Goal: Transaction & Acquisition: Purchase product/service

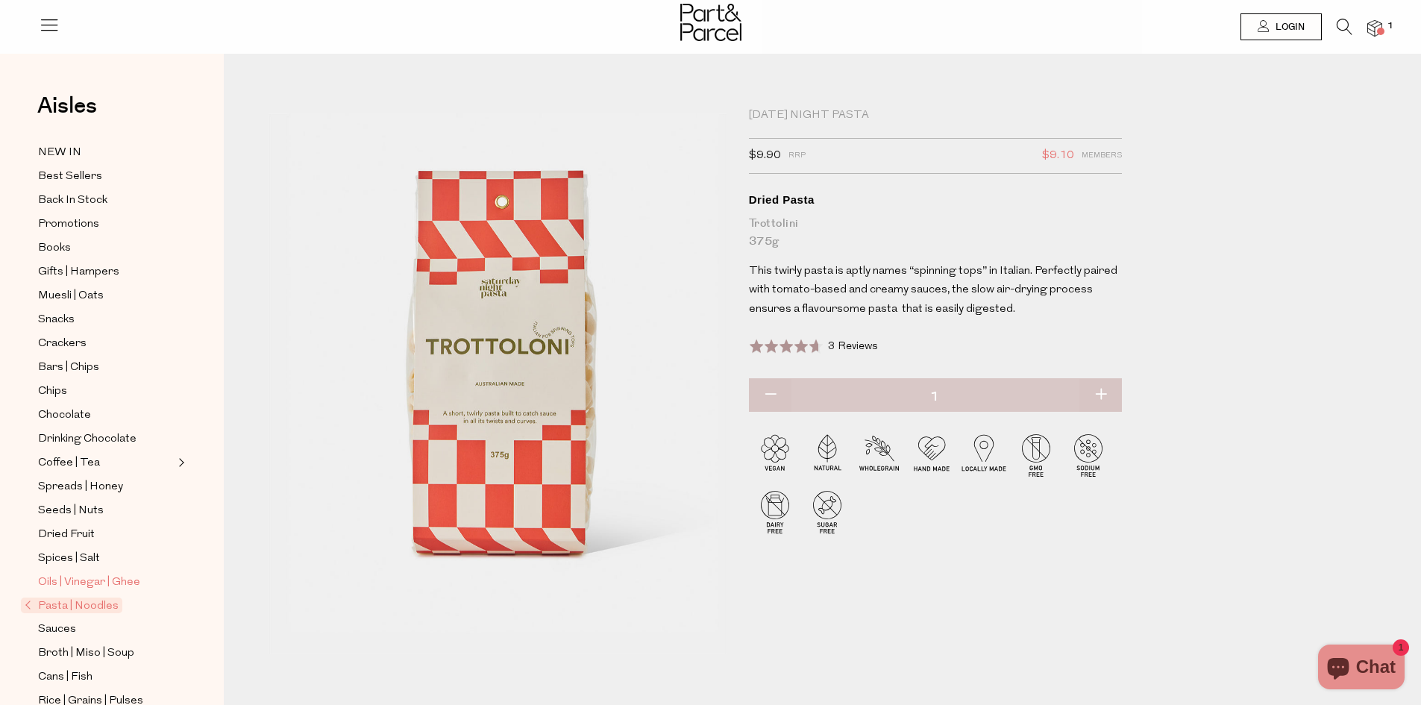
click at [112, 573] on span "Oils | Vinegar | Ghee" at bounding box center [89, 582] width 102 height 18
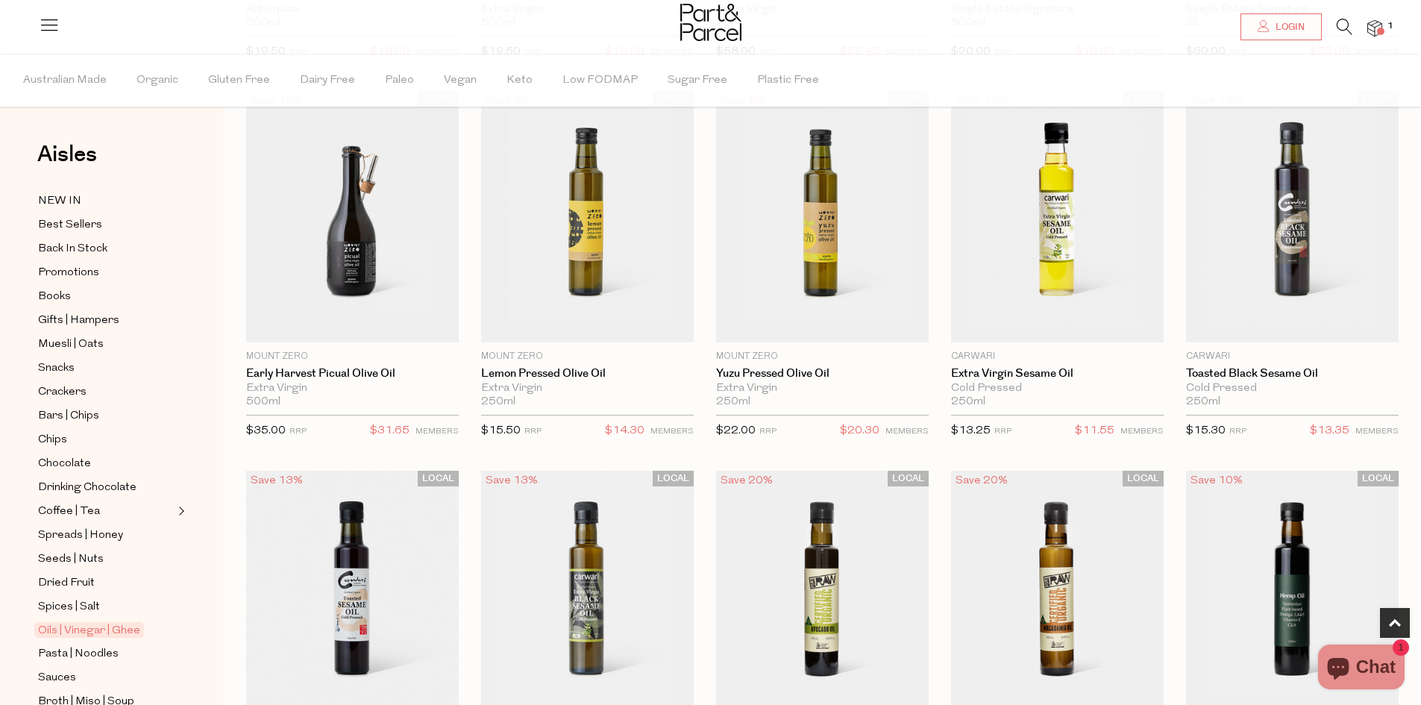
scroll to position [522, 0]
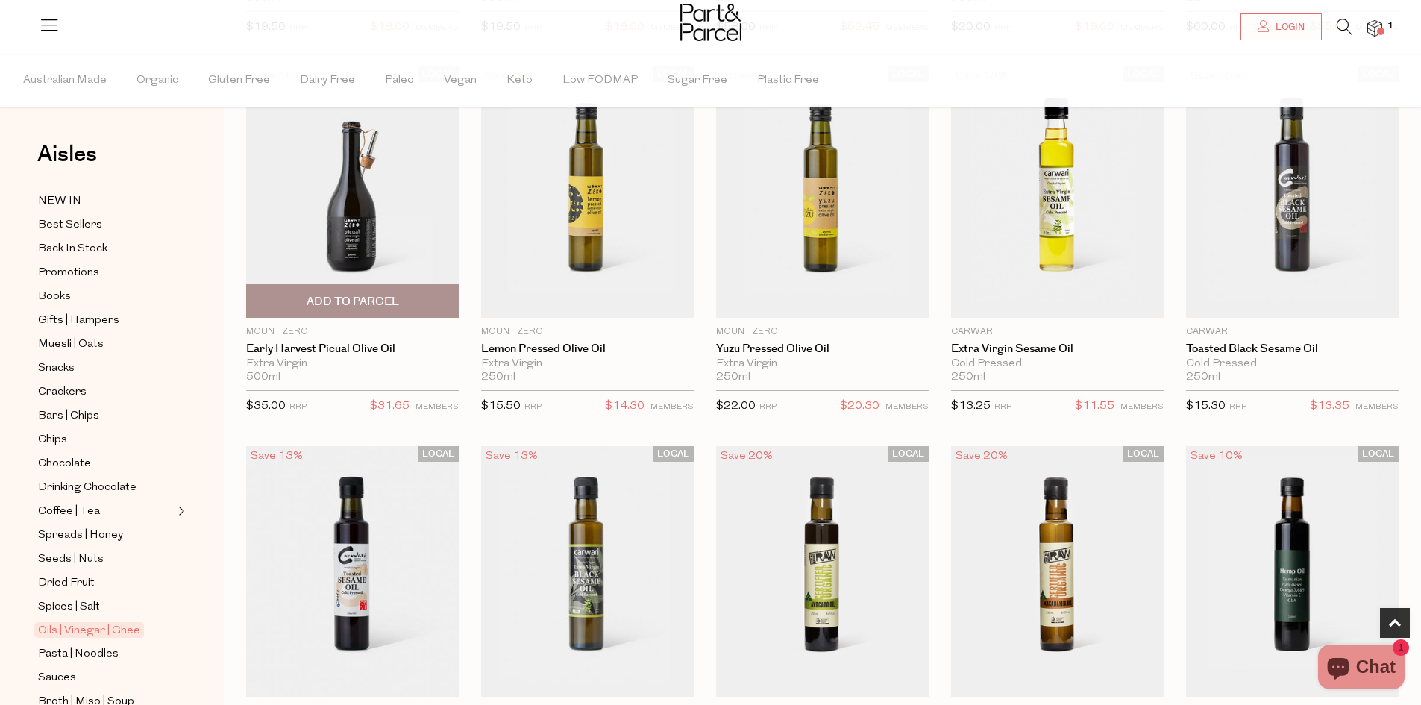
click at [354, 303] on span "Add To Parcel" at bounding box center [352, 302] width 92 height 16
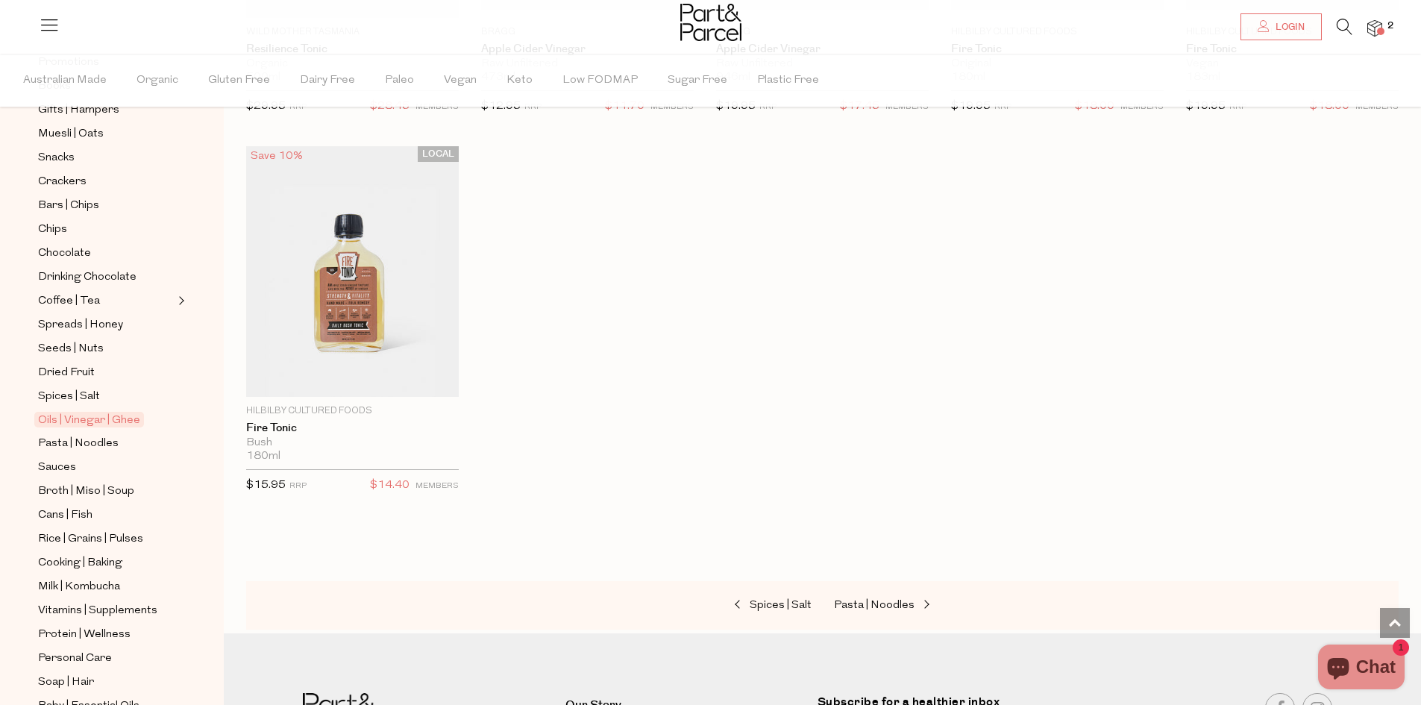
scroll to position [298, 0]
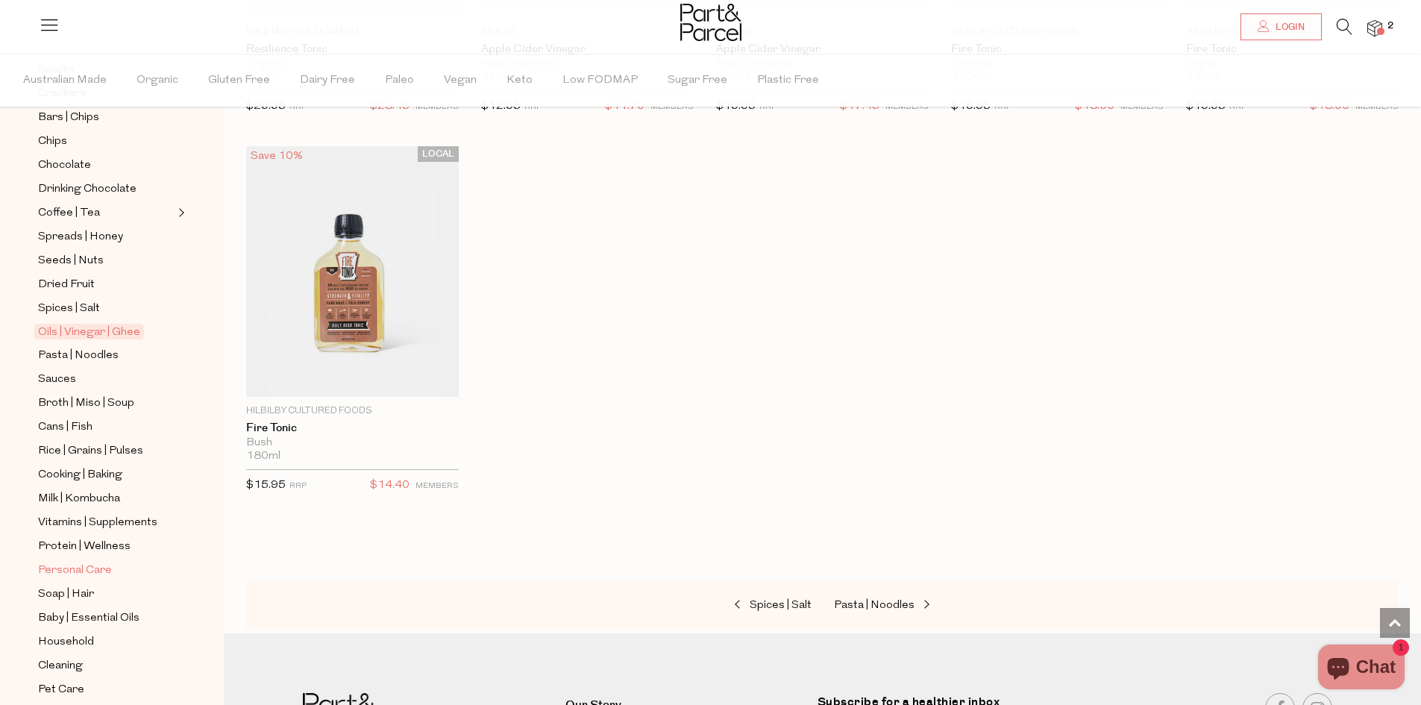
click at [116, 561] on link "Personal Care" at bounding box center [106, 570] width 136 height 19
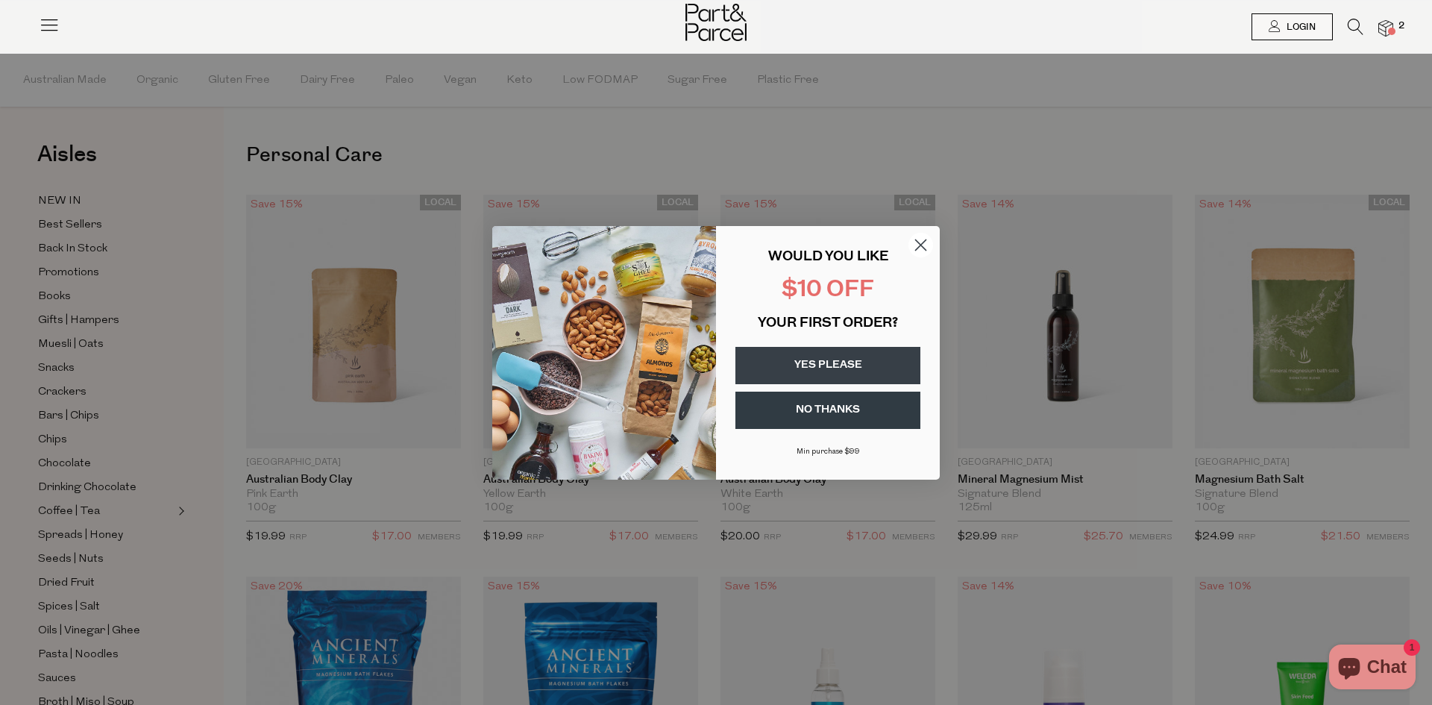
click at [927, 250] on circle "Close dialog" at bounding box center [920, 244] width 25 height 25
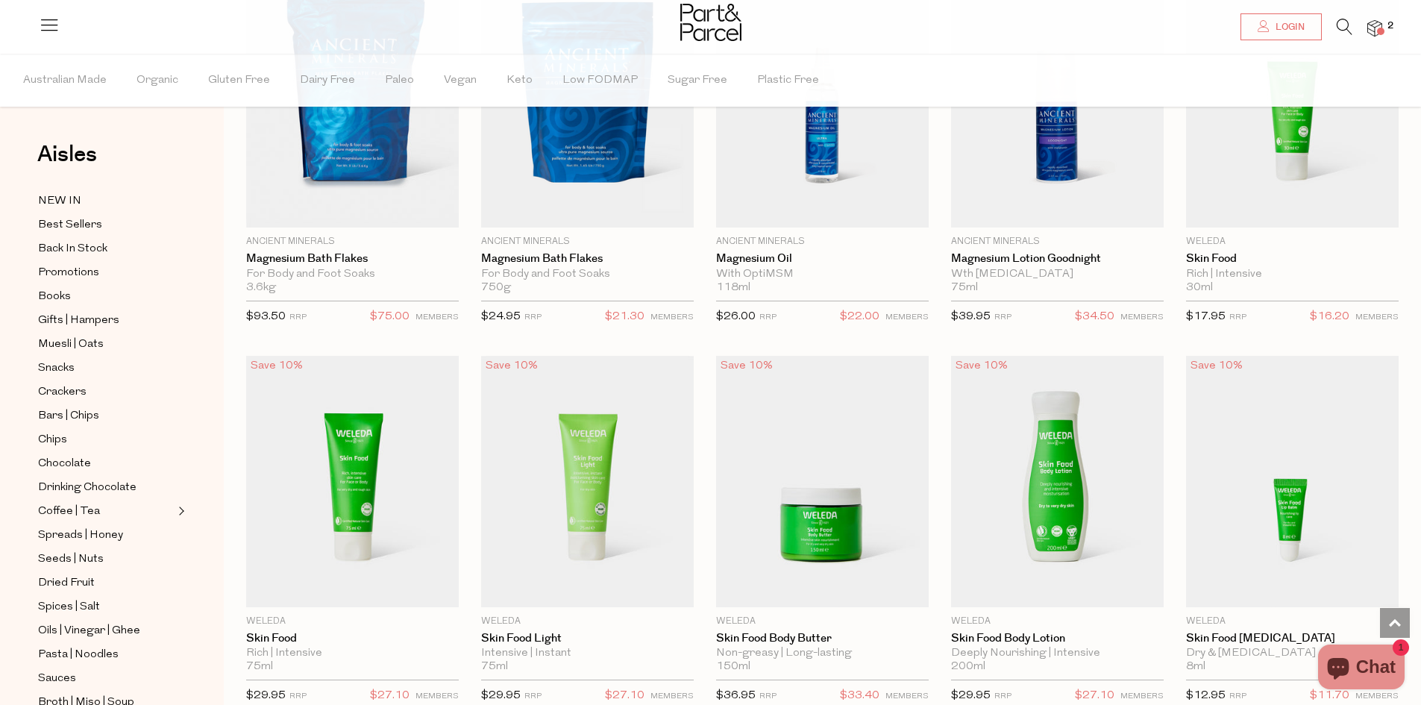
scroll to position [75, 0]
